Goal: Download file/media

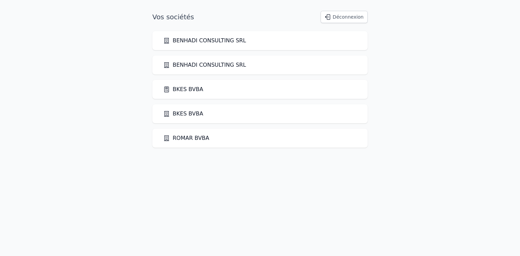
click at [177, 87] on link "BKES BVBA" at bounding box center [183, 89] width 40 height 8
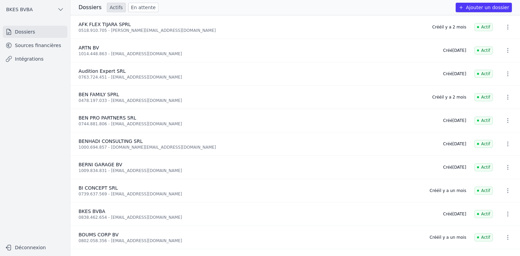
click at [41, 40] on link "Sources financières" at bounding box center [35, 45] width 65 height 12
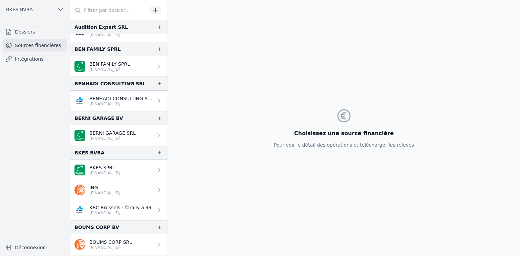
scroll to position [99, 0]
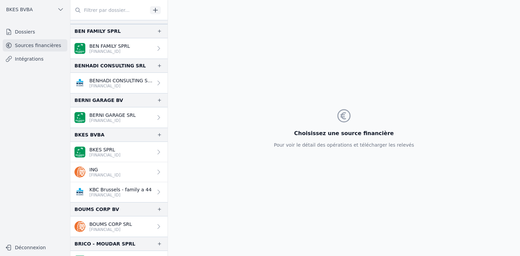
click at [107, 149] on p "BKES SPRL" at bounding box center [104, 149] width 31 height 7
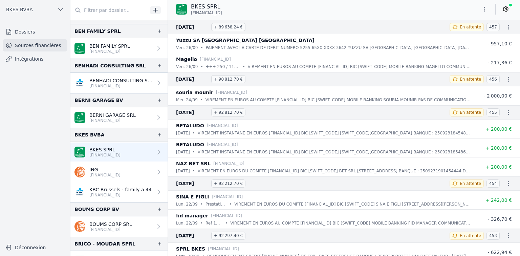
click at [506, 26] on icon "button" at bounding box center [508, 27] width 7 height 7
click at [485, 7] on div at bounding box center [260, 128] width 520 height 256
click at [485, 7] on icon "button" at bounding box center [484, 9] width 7 height 7
click at [466, 35] on button "Exporter" at bounding box center [468, 36] width 49 height 13
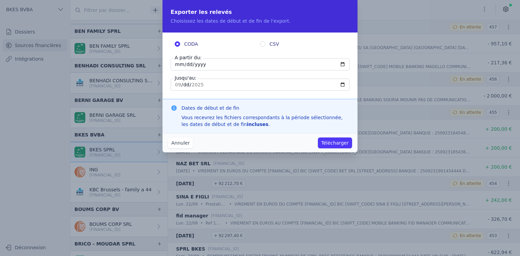
drag, startPoint x: 204, startPoint y: 63, endPoint x: 161, endPoint y: 60, distance: 43.4
click at [161, 60] on div "Exporter les relevés Choisissez les dates de début et de fin de l'export. CODA …" at bounding box center [260, 128] width 520 height 256
type input "[DATE]"
click at [180, 87] on input "[DATE]" at bounding box center [260, 85] width 179 height 12
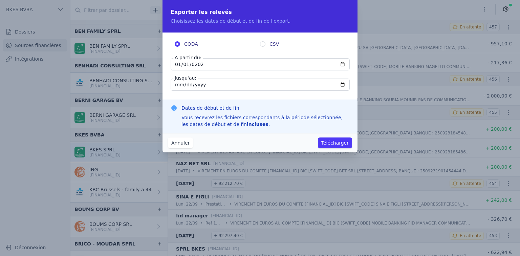
type input "[DATE]"
click at [335, 143] on button "Télécharger" at bounding box center [335, 143] width 34 height 11
